Goal: Complete application form

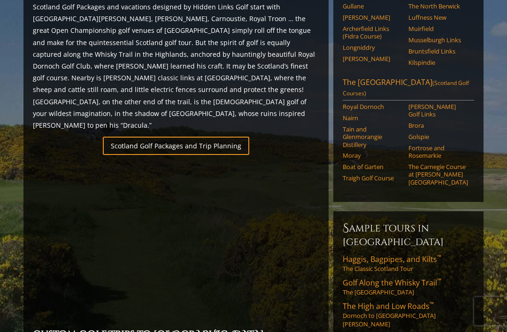
scroll to position [571, 0]
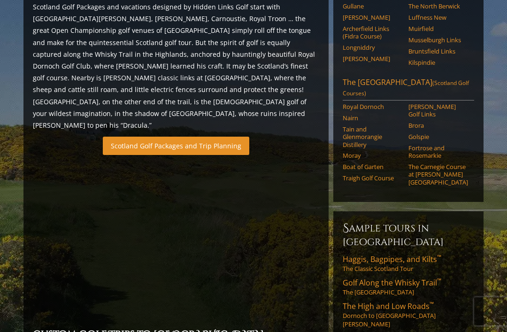
click at [117, 137] on link "Scotland Golf Packages and Trip Planning" at bounding box center [176, 146] width 146 height 18
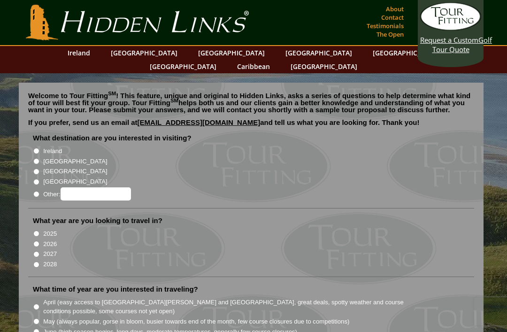
click at [36, 158] on input "[GEOGRAPHIC_DATA]" at bounding box center [36, 161] width 6 height 6
radio input "true"
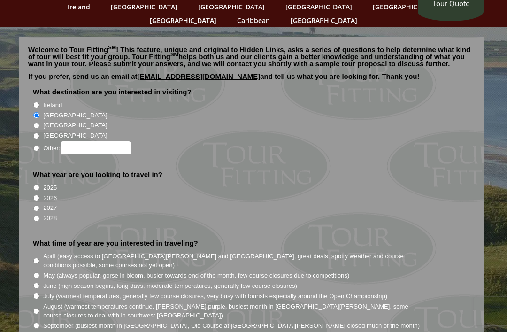
scroll to position [48, 0]
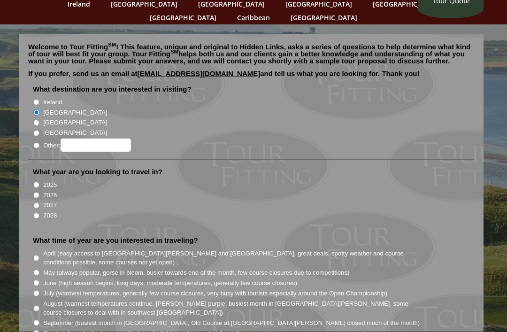
click at [37, 192] on input "2026" at bounding box center [36, 195] width 6 height 6
radio input "true"
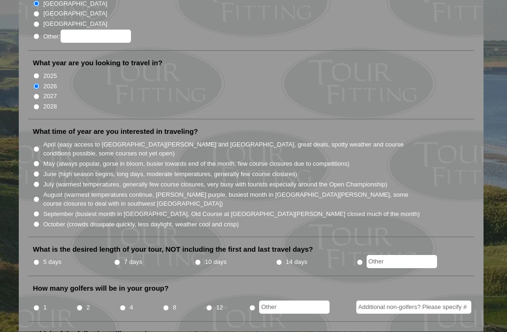
scroll to position [160, 0]
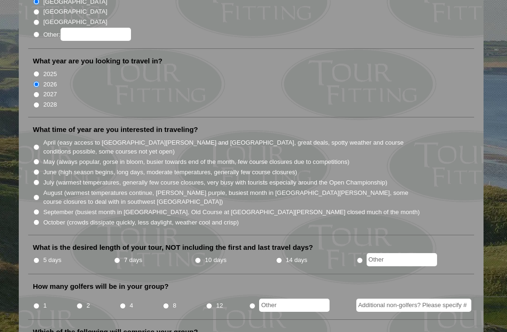
click at [39, 169] on input "June (high season begins, long days, moderate temperatures, generally few cours…" at bounding box center [36, 172] width 6 height 6
radio input "true"
click at [39, 159] on input "May (always popular, gorse in bloom, busier towards end of the month, few cours…" at bounding box center [36, 162] width 6 height 6
radio input "true"
click at [127, 243] on li "What is the desired length of your tour, NOT including the first and last trave…" at bounding box center [251, 258] width 446 height 31
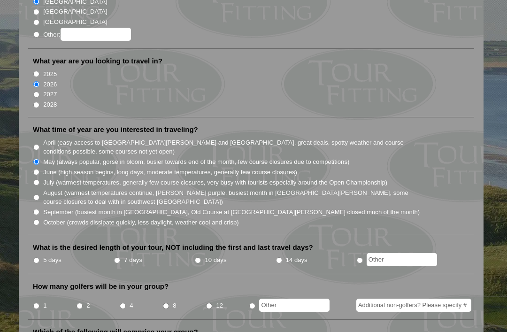
click at [126, 243] on label "What is the desired length of your tour, NOT including the first and last trave…" at bounding box center [173, 247] width 280 height 9
click at [120, 257] on input "7 days" at bounding box center [117, 260] width 6 height 6
radio input "true"
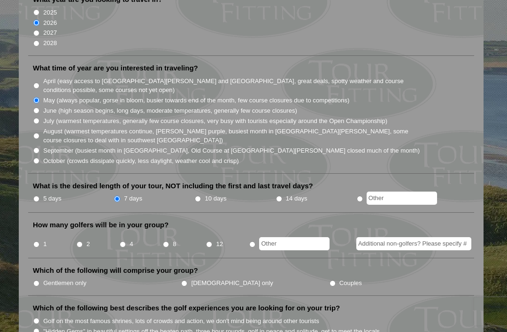
scroll to position [221, 0]
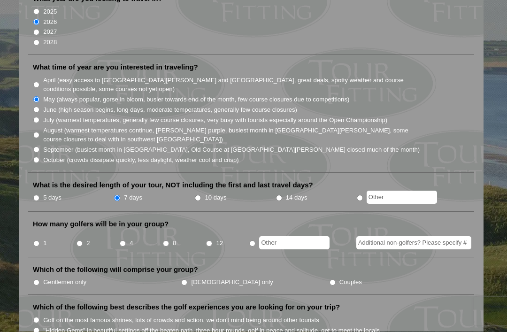
click at [164, 231] on li "8" at bounding box center [183, 240] width 43 height 18
click at [169, 241] on input "8" at bounding box center [166, 244] width 6 height 6
radio input "true"
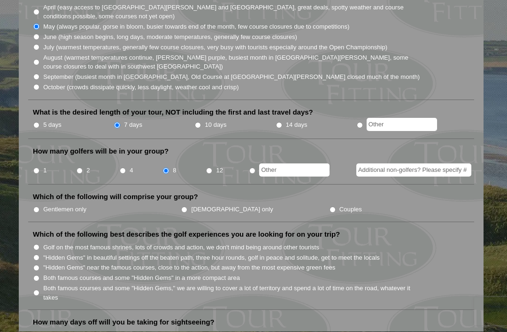
scroll to position [296, 0]
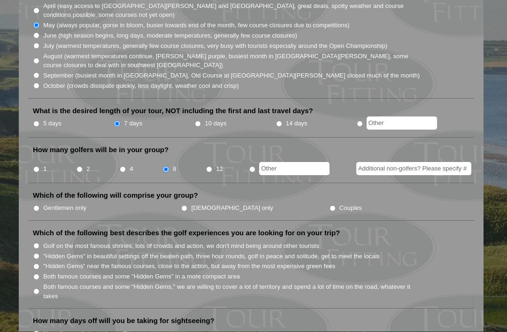
click at [46, 204] on label "Gentlemen only" at bounding box center [64, 208] width 43 height 9
click at [39, 206] on input "Gentlemen only" at bounding box center [36, 209] width 6 height 6
radio input "true"
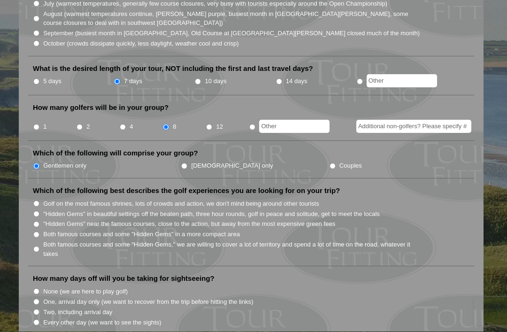
scroll to position [340, 0]
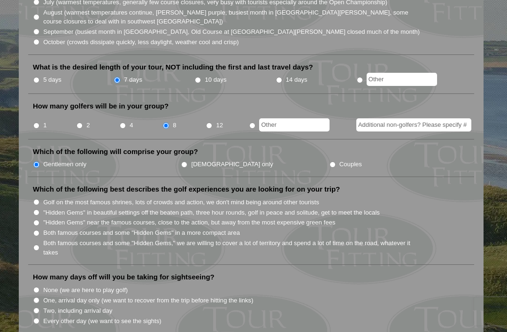
click at [38, 220] on input ""Hidden Gems" near the famous courses, close to the action, but away from the m…" at bounding box center [36, 223] width 6 height 6
radio input "true"
click at [39, 209] on input ""Hidden Gems" in beautiful settings off the beaten path, three hour rounds, gol…" at bounding box center [36, 212] width 6 height 6
radio input "true"
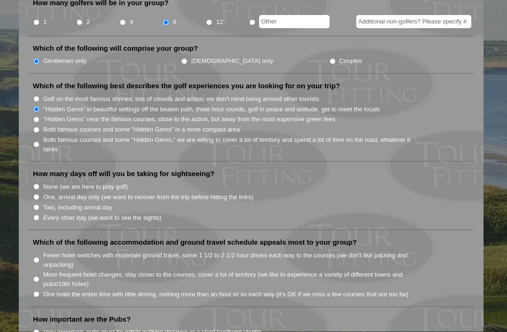
scroll to position [443, 0]
click at [43, 181] on li "None (we are here to play golf)" at bounding box center [255, 186] width 444 height 10
click at [39, 183] on input "None (we are here to play golf)" at bounding box center [36, 186] width 6 height 6
radio input "true"
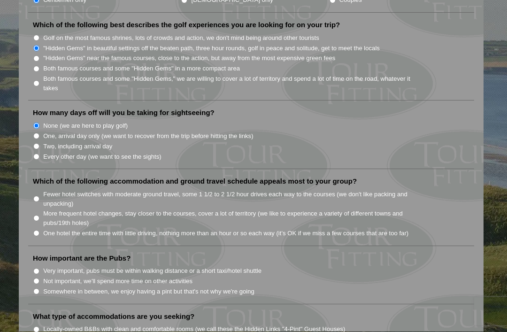
scroll to position [504, 0]
click at [38, 215] on input "More frequent hotel changes, stay closer to the courses, cover a lot of territo…" at bounding box center [36, 218] width 6 height 6
radio input "true"
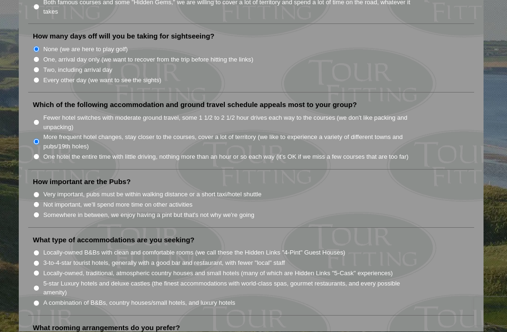
scroll to position [581, 0]
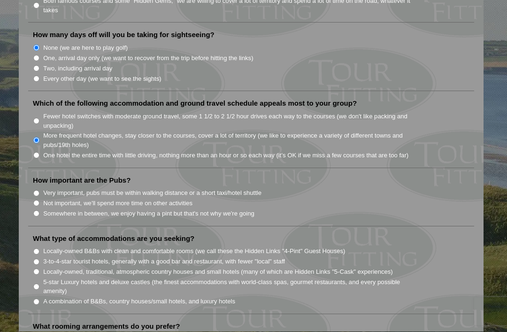
click at [37, 211] on input "Somewhere in between, we enjoy having a pint but that's not why we're going" at bounding box center [36, 214] width 6 height 6
radio input "true"
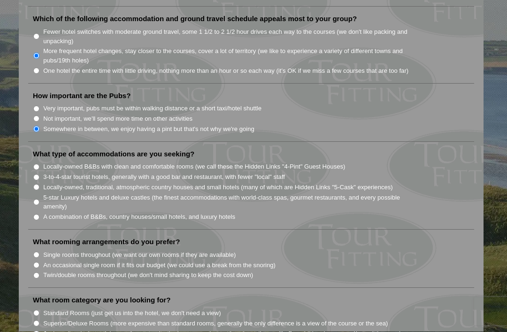
scroll to position [668, 0]
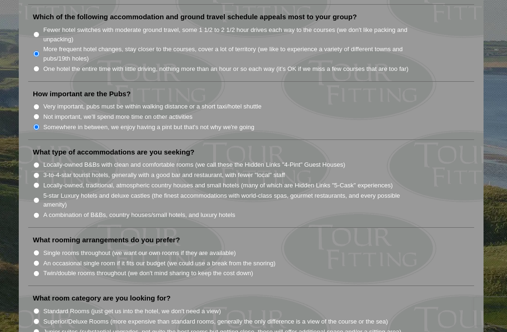
click at [39, 172] on input "3-to-4-star tourist hotels, generally with a good bar and restaurant, with fewe…" at bounding box center [36, 175] width 6 height 6
radio input "true"
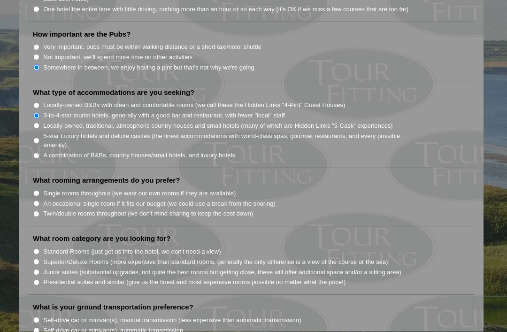
scroll to position [729, 0]
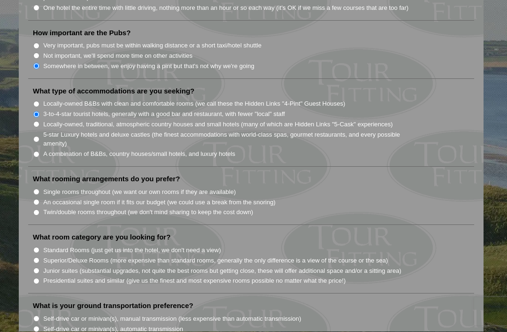
click at [35, 185] on li "What rooming arrangements do you prefer? Single rooms throughout (we want our o…" at bounding box center [251, 200] width 446 height 51
click at [38, 199] on input "An occasional single room if it fits our budget (we could use a break from the …" at bounding box center [36, 202] width 6 height 6
radio input "true"
click at [38, 210] on input "Twin/double rooms throughout (we don't mind sharing to keep the cost down)" at bounding box center [36, 213] width 6 height 6
radio input "true"
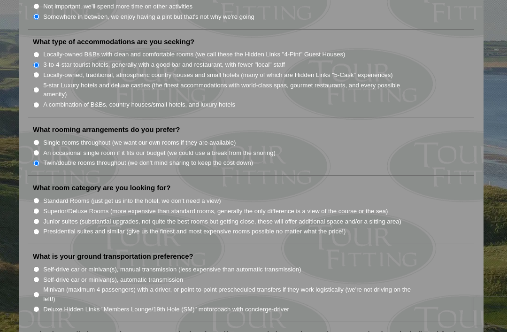
scroll to position [781, 0]
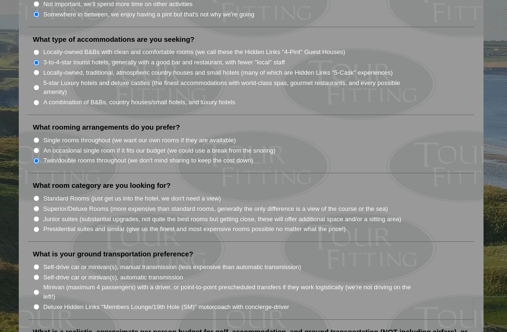
click at [45, 194] on label "Standard Rooms (just get us into the hotel, we don't need a view)" at bounding box center [132, 198] width 178 height 9
click at [39, 195] on input "Standard Rooms (just get us into the hotel, we don't need a view)" at bounding box center [36, 198] width 6 height 6
radio input "true"
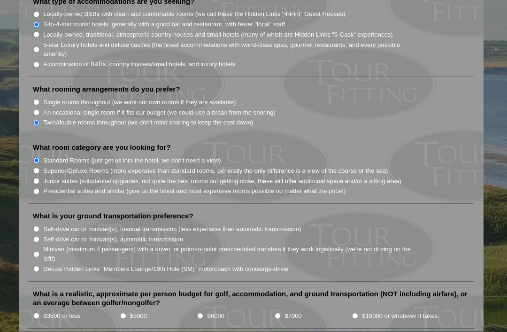
scroll to position [819, 0]
click at [38, 236] on input "Self-drive car or minivan(s), automatic transmission" at bounding box center [36, 239] width 6 height 6
radio input "true"
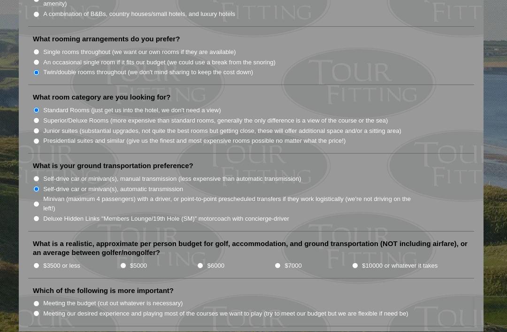
scroll to position [870, 0]
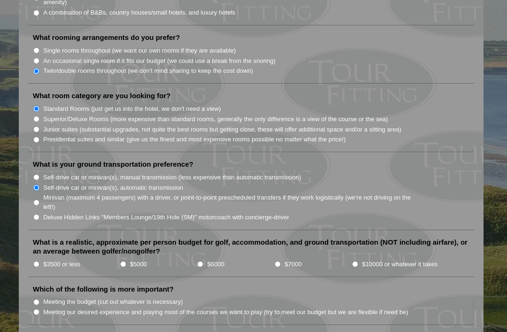
click at [39, 261] on input "$3500 or less" at bounding box center [36, 264] width 6 height 6
radio input "true"
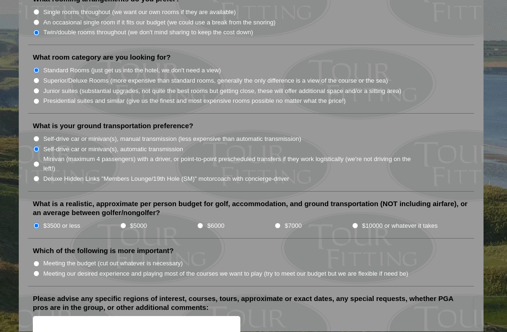
scroll to position [909, 0]
click at [39, 260] on input "Meeting the budget (cut out whatever is necessary)" at bounding box center [36, 263] width 6 height 6
radio input "true"
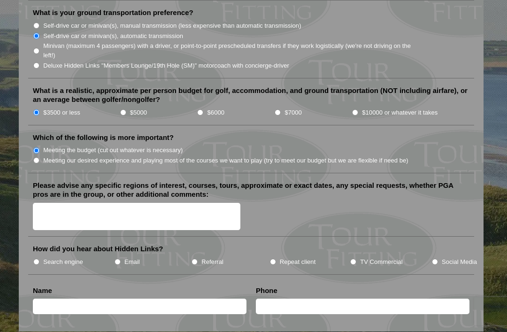
scroll to position [1023, 0]
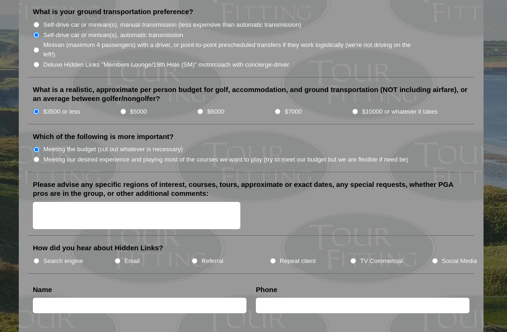
click at [117, 258] on input "Email" at bounding box center [117, 261] width 6 height 6
radio input "true"
click at [63, 297] on input "text" at bounding box center [139, 304] width 213 height 15
type input "Matt McCurley"
click at [359, 297] on input "text" at bounding box center [362, 304] width 213 height 15
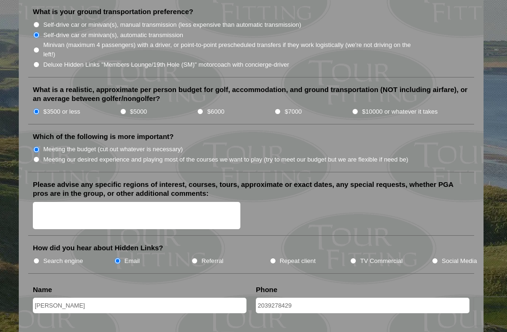
type input "2039278429"
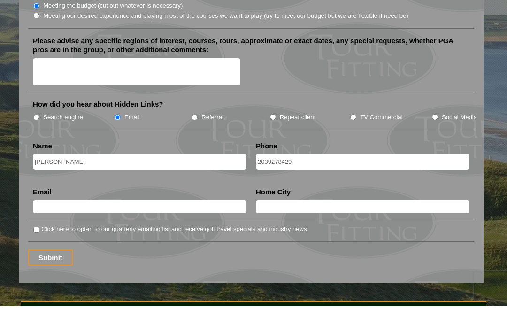
type input "mattmccurley0@gmail.com"
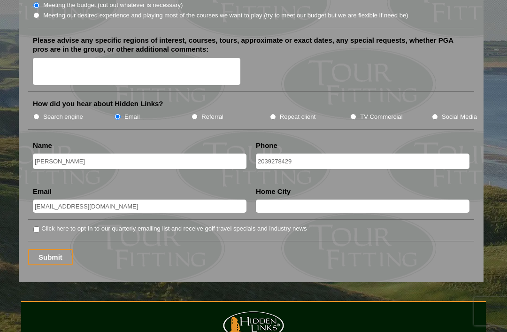
click at [340, 199] on input "text" at bounding box center [362, 205] width 213 height 13
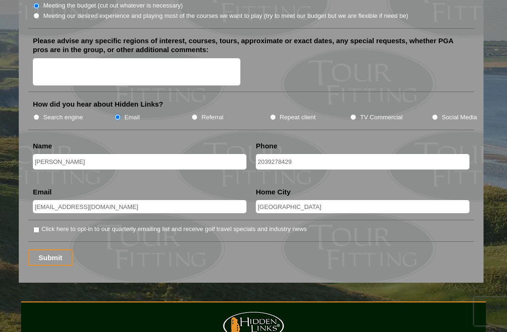
type input "Fairfield CT"
click at [36, 227] on input "Click here to opt-in to our quarterly emailing list and receive golf travel spe…" at bounding box center [36, 230] width 6 height 6
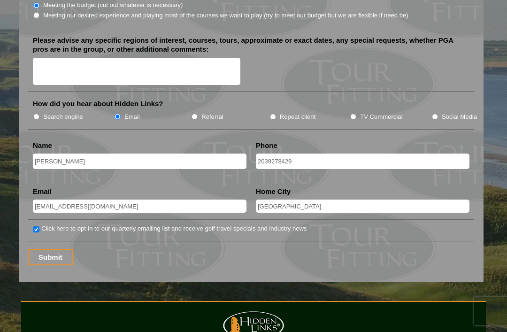
click at [39, 227] on input "Click here to opt-in to our quarterly emailing list and receive golf travel spe…" at bounding box center [36, 230] width 6 height 6
checkbox input "false"
click at [45, 249] on input "Submit" at bounding box center [50, 257] width 45 height 16
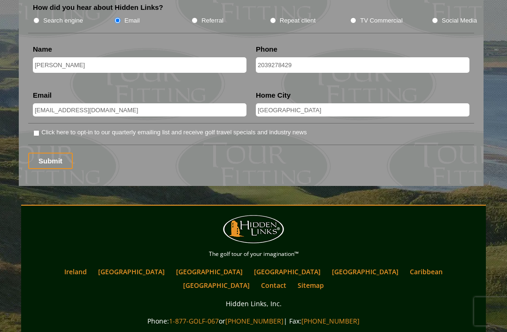
scroll to position [1278, 0]
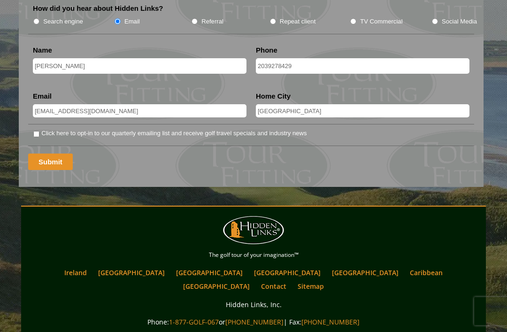
click at [43, 154] on input "Submit" at bounding box center [50, 162] width 45 height 16
